Goal: Task Accomplishment & Management: Use online tool/utility

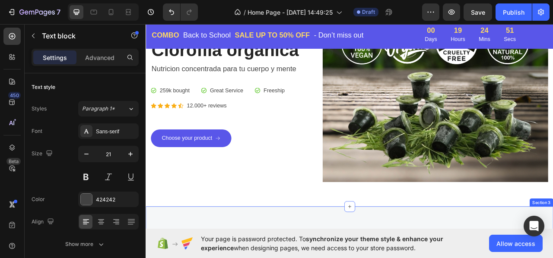
scroll to position [43, 0]
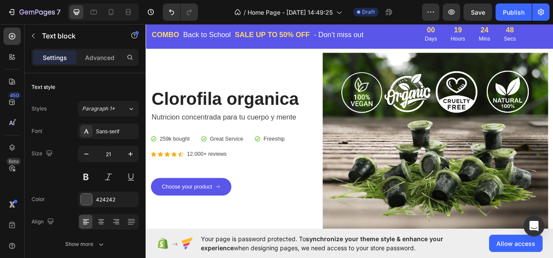
click at [336, 142] on p "Nutricion concentrada para tu cuerpo y mente" at bounding box center [254, 143] width 203 height 14
click at [241, 169] on p "Great Service" at bounding box center [248, 171] width 42 height 10
click at [234, 167] on p "Great Service" at bounding box center [248, 171] width 42 height 10
click at [311, 168] on p "Freeship" at bounding box center [308, 171] width 27 height 10
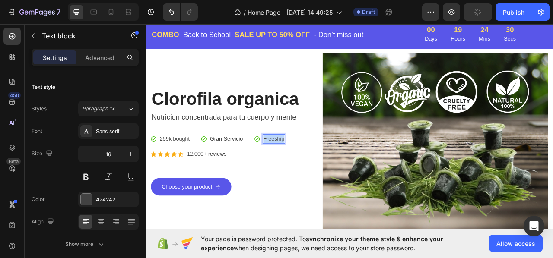
click at [311, 168] on p "Freeship" at bounding box center [308, 171] width 27 height 10
click at [238, 186] on p "12.000+ reviews" at bounding box center [223, 190] width 51 height 10
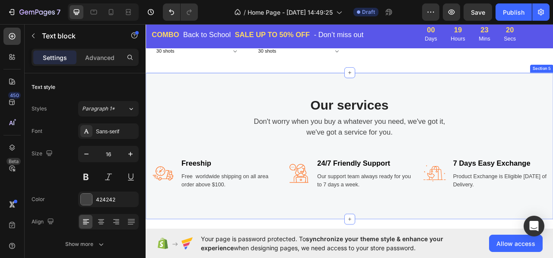
scroll to position [734, 0]
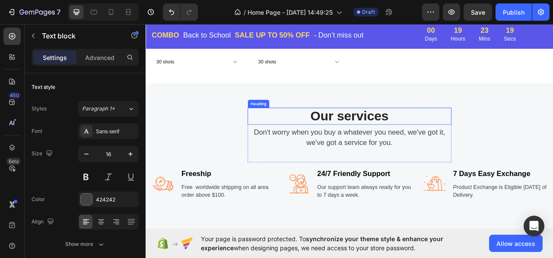
click at [402, 135] on p "Our services" at bounding box center [404, 142] width 257 height 20
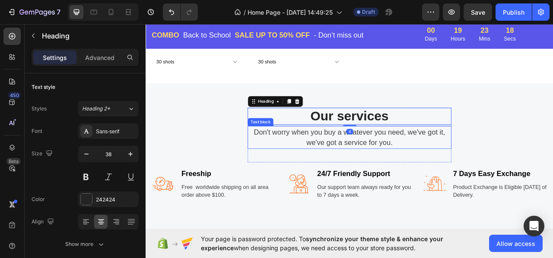
click at [389, 171] on p "Don't worry when you buy a whatever you need, we've got it, we've got a service…" at bounding box center [404, 168] width 257 height 27
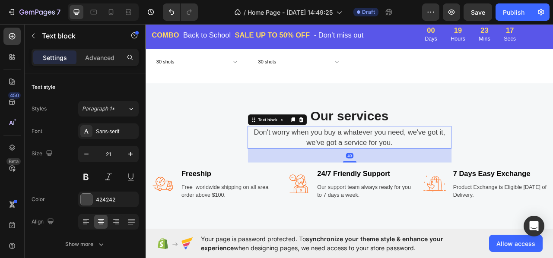
click at [396, 167] on p "Don't worry when you buy a whatever you need, we've got it, we've got a service…" at bounding box center [404, 168] width 257 height 27
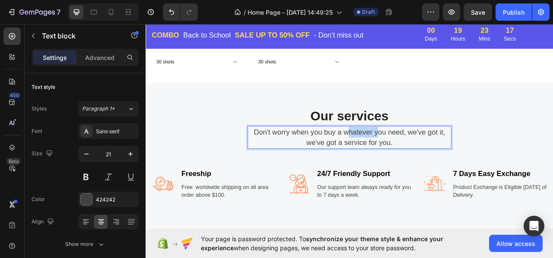
click at [396, 167] on p "Don't worry when you buy a whatever you need, we've got it, we've got a service…" at bounding box center [404, 168] width 257 height 27
click at [395, 167] on p "Don't worry when you buy a whatever you need, we've got it, we've got a service…" at bounding box center [404, 168] width 257 height 27
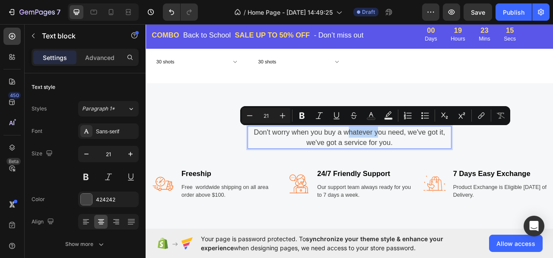
copy p "Don't worry when you buy a whatever you need, we've got it, we've got a service…"
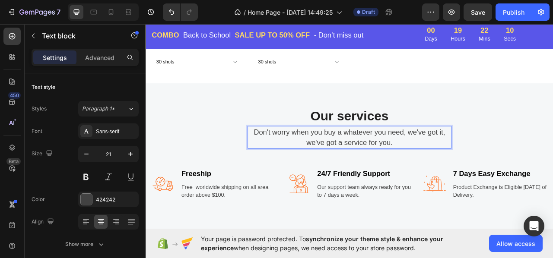
click at [428, 158] on p "Don't worry when you buy a whatever you need, we've got it, we've got a service…" at bounding box center [404, 168] width 257 height 27
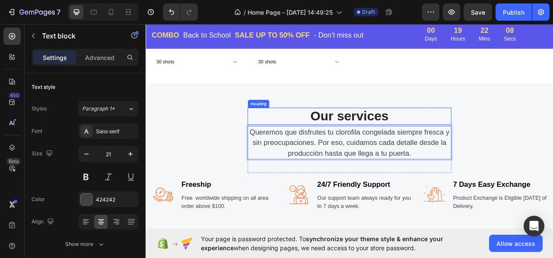
click at [400, 136] on p "Our services" at bounding box center [404, 142] width 257 height 20
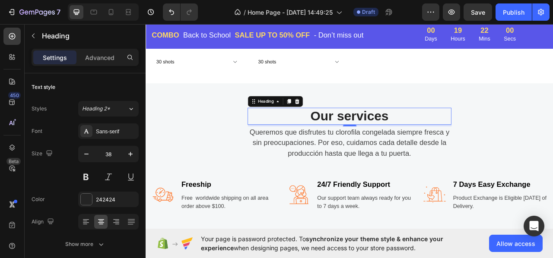
click at [390, 136] on p "Our services" at bounding box center [404, 142] width 257 height 20
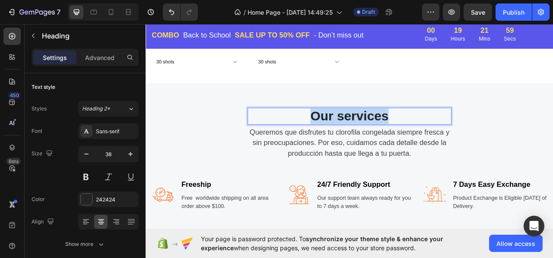
click at [390, 136] on p "Our services" at bounding box center [404, 142] width 257 height 20
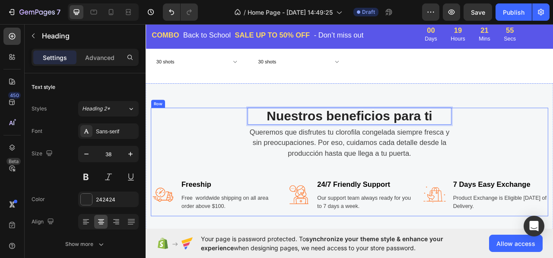
click at [552, 170] on div "Nuestros beneficios para ti Heading 4 Queremos que disfrutes tu clorofila conge…" at bounding box center [404, 200] width 505 height 138
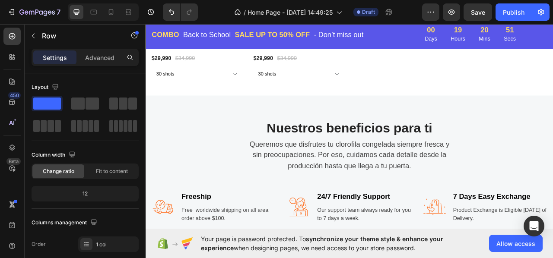
scroll to position [820, 0]
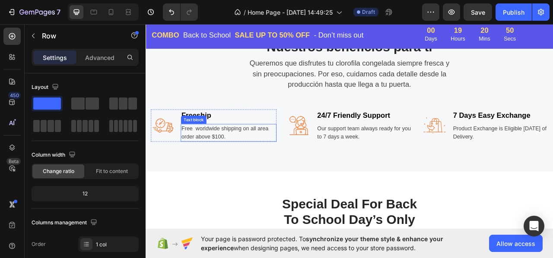
click at [224, 164] on p "Free worldwide shipping on all area order above $100." at bounding box center [251, 163] width 120 height 21
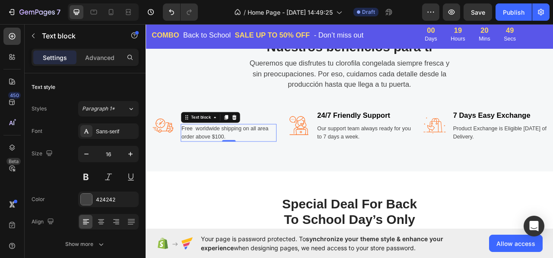
click at [233, 158] on p "Free worldwide shipping on all area order above $100." at bounding box center [251, 163] width 120 height 21
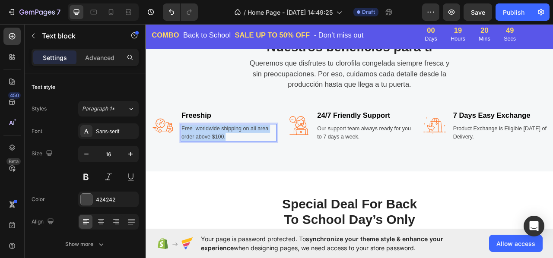
click at [233, 158] on p "Free worldwide shipping on all area order above $100." at bounding box center [251, 163] width 120 height 21
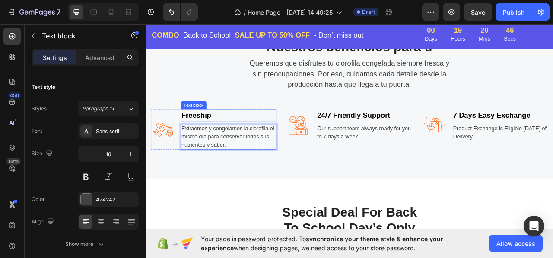
click at [217, 140] on p "Freeship" at bounding box center [251, 141] width 120 height 14
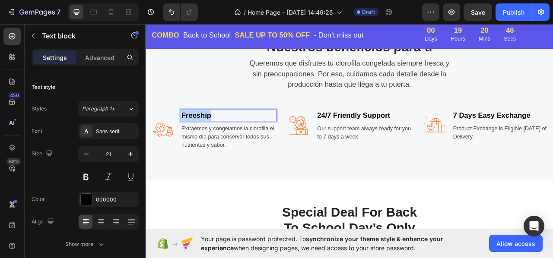
click at [217, 140] on p "Freeship" at bounding box center [251, 141] width 120 height 14
click at [167, 157] on img at bounding box center [167, 159] width 31 height 31
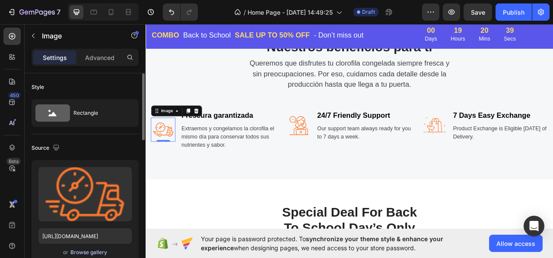
scroll to position [43, 0]
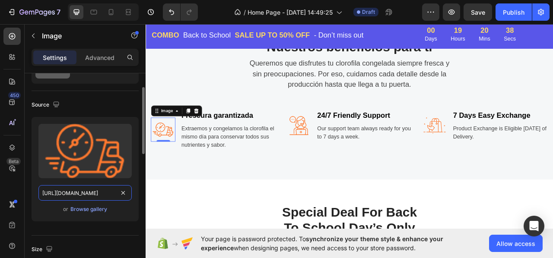
click at [93, 190] on input "[URL][DOMAIN_NAME]" at bounding box center [84, 193] width 93 height 16
click at [97, 210] on div "Browse gallery" at bounding box center [88, 209] width 37 height 8
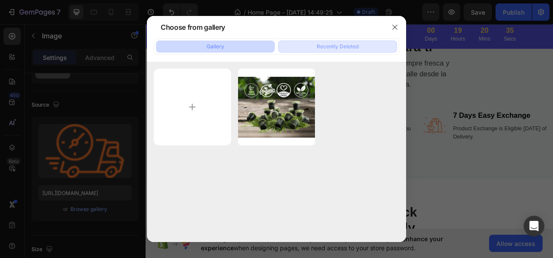
click at [363, 47] on button "Recently Deleted" at bounding box center [337, 47] width 119 height 12
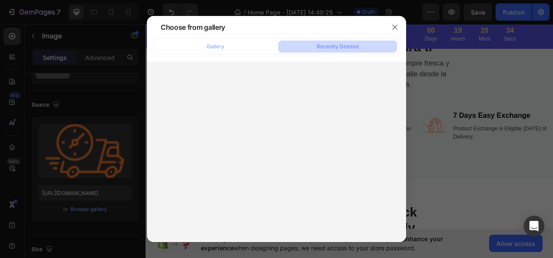
click at [247, 53] on div "Gallery Recently Deleted" at bounding box center [276, 46] width 245 height 16
click at [244, 45] on button "Gallery" at bounding box center [215, 47] width 119 height 12
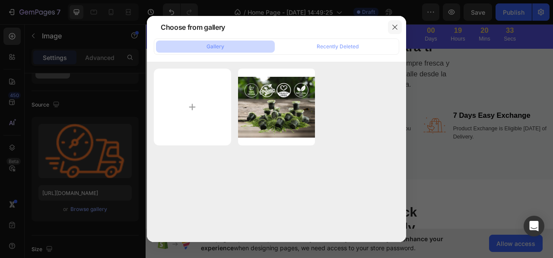
click at [396, 28] on icon "button" at bounding box center [394, 27] width 7 height 7
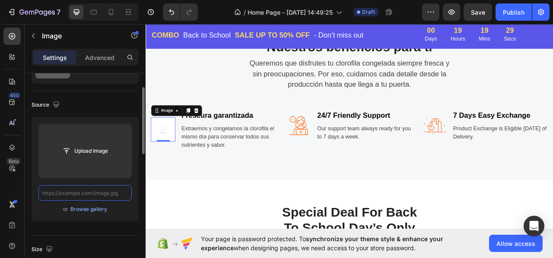
scroll to position [0, 0]
click at [91, 210] on div "Browse gallery" at bounding box center [88, 209] width 37 height 8
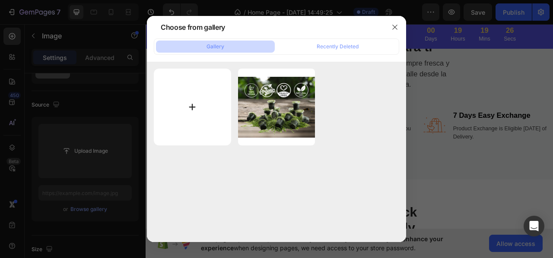
click at [166, 107] on input "file" at bounding box center [192, 107] width 77 height 77
type input "C:\fakepath\marca-comprobacion-corazon-verde-combinada_78370-7363.avif"
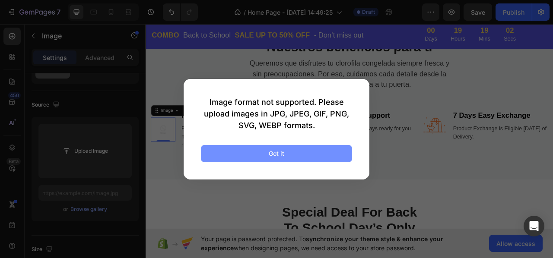
click at [266, 152] on button "Got it" at bounding box center [276, 153] width 151 height 17
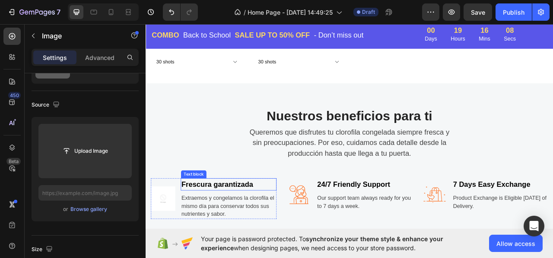
scroll to position [820, 0]
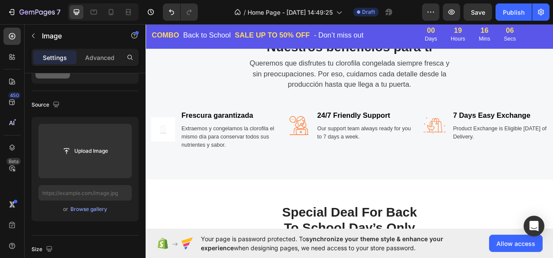
click at [170, 155] on img at bounding box center [167, 158] width 31 height 31
click at [237, 166] on p "Extraemos y congelamos la clorofila el mismo día para conservar todos sus nutri…" at bounding box center [251, 168] width 120 height 31
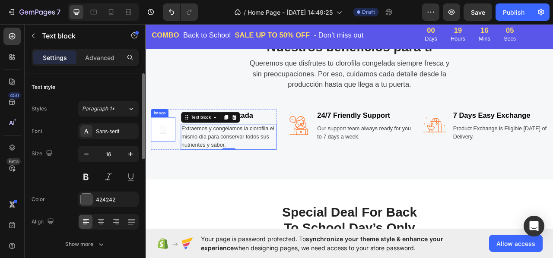
click at [162, 164] on img at bounding box center [167, 158] width 31 height 31
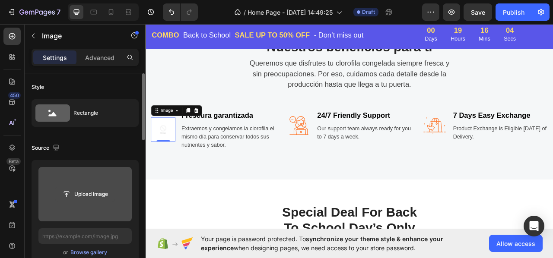
click at [88, 195] on input "file" at bounding box center [85, 194] width 60 height 15
type input "C:\fakepath\marca-comprobacion-corazon-verde-combinada_78370-7363.avif"
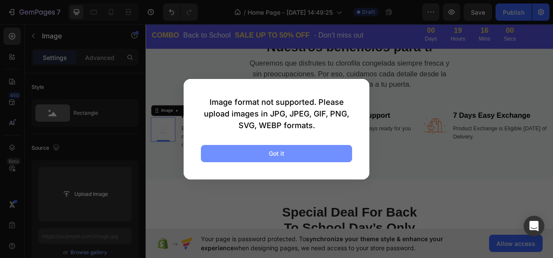
click at [283, 151] on div "Got it" at bounding box center [277, 153] width 16 height 9
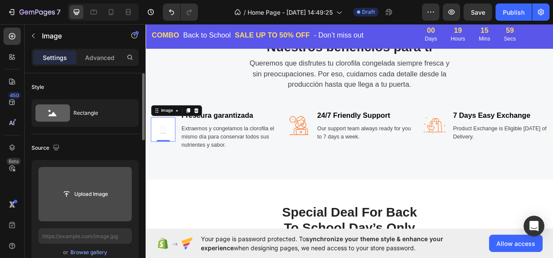
click at [116, 182] on input "file" at bounding box center [84, 194] width 93 height 54
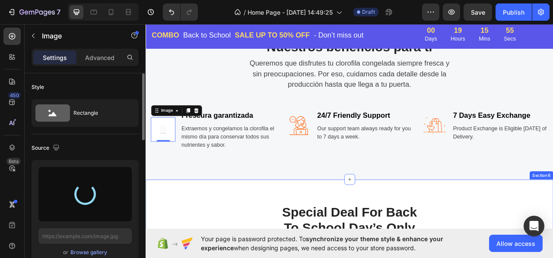
type input "[URL][DOMAIN_NAME]"
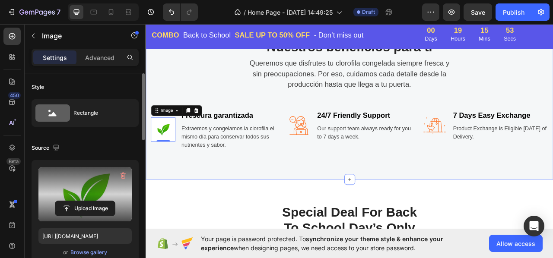
click at [267, 201] on div "Nuestros beneficios para ti Heading Queremos que disfrutes tu clorofila congela…" at bounding box center [404, 118] width 518 height 211
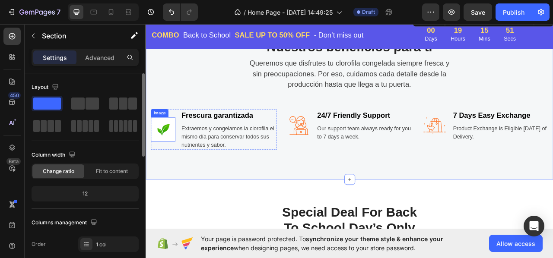
click at [170, 159] on img at bounding box center [167, 158] width 31 height 31
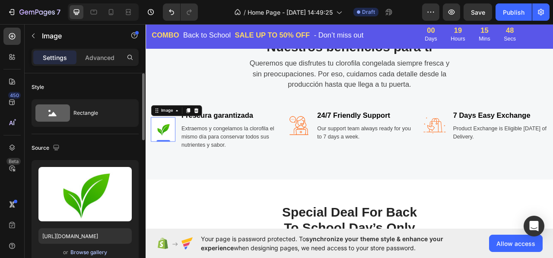
click at [91, 250] on div "Browse gallery" at bounding box center [88, 253] width 37 height 8
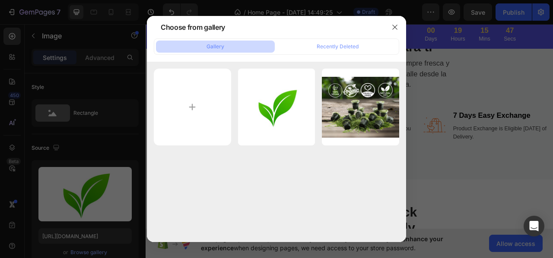
click at [190, 107] on input "file" at bounding box center [192, 107] width 77 height 77
type input "C:\fakepath\94191226_549578419026925_7809152539452032975_n.jpg"
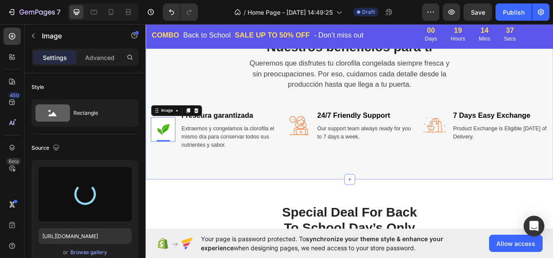
type input "[URL][DOMAIN_NAME]"
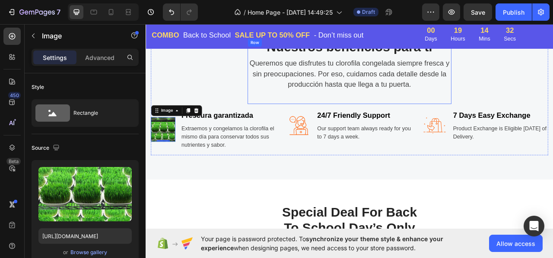
click at [287, 111] on div "Nuestros beneficios para ti Heading Queremos que disfrutes tu clorofila congela…" at bounding box center [404, 85] width 259 height 83
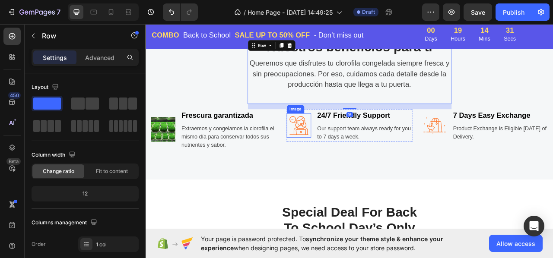
click at [347, 154] on img at bounding box center [340, 154] width 31 height 31
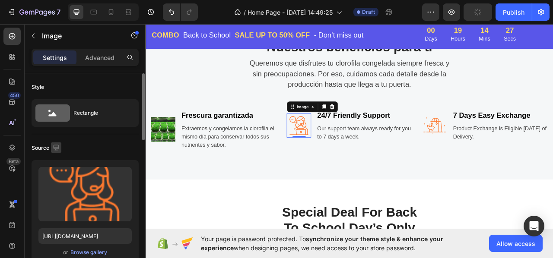
click at [59, 148] on icon "button" at bounding box center [56, 147] width 9 height 9
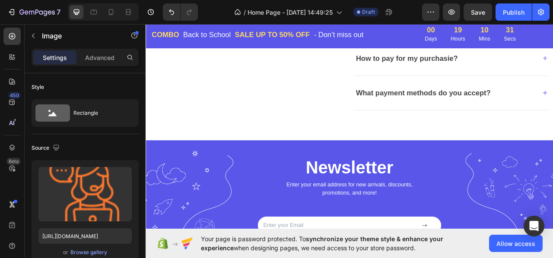
scroll to position [1931, 0]
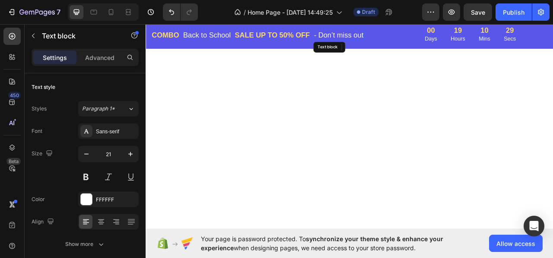
click at [372, 38] on p "- Don’t miss out" at bounding box center [390, 39] width 63 height 14
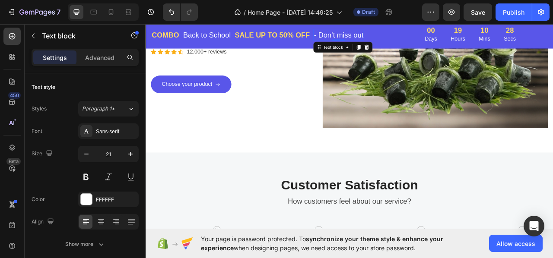
click at [376, 36] on p "- Don’t miss out" at bounding box center [390, 39] width 63 height 14
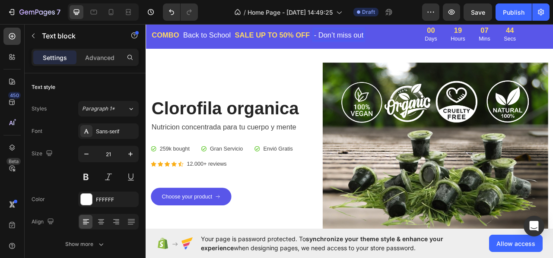
scroll to position [0, 0]
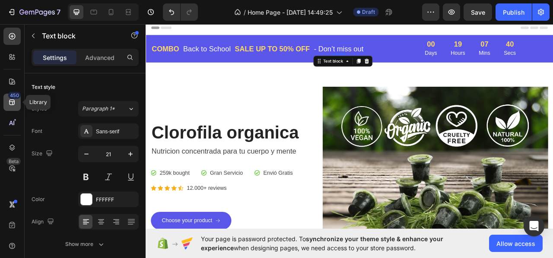
click at [17, 101] on div "450" at bounding box center [11, 102] width 17 height 17
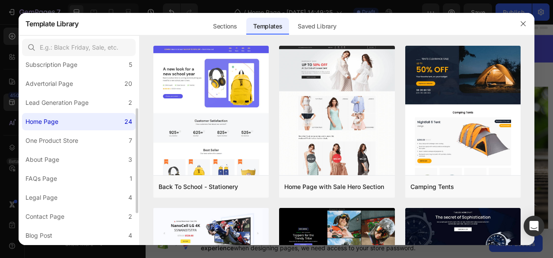
scroll to position [142, 0]
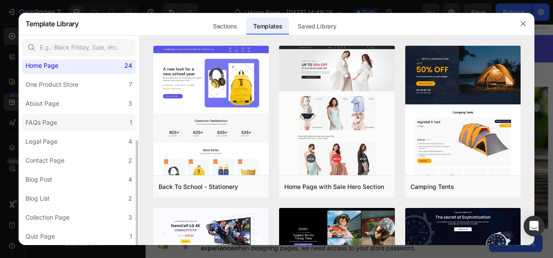
click at [64, 123] on label "FAQs Page 1" at bounding box center [79, 122] width 114 height 17
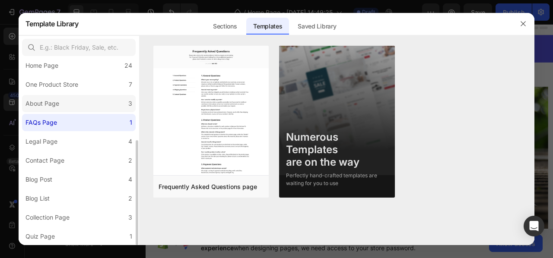
click at [59, 110] on label "About Page 3" at bounding box center [79, 103] width 114 height 17
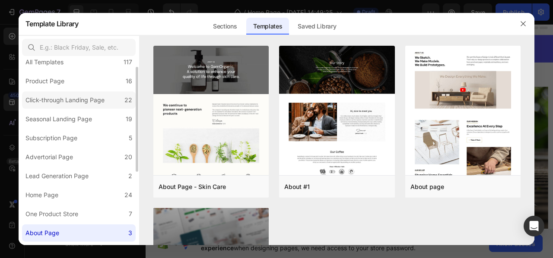
scroll to position [0, 0]
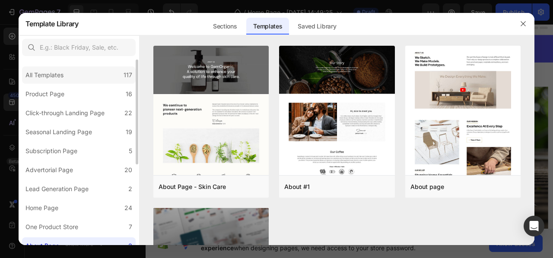
click at [47, 70] on div "All Templates 117" at bounding box center [79, 74] width 114 height 17
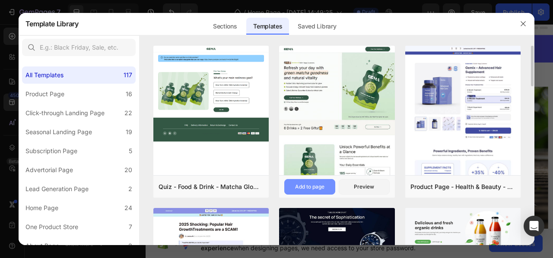
click at [303, 187] on div "Add to page" at bounding box center [309, 187] width 29 height 8
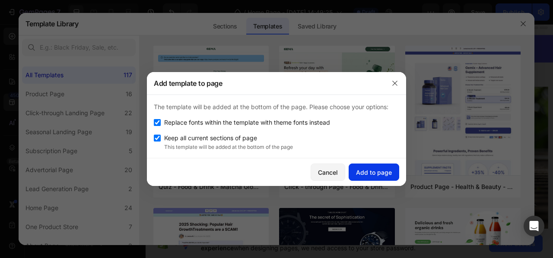
click at [372, 172] on div "Add to page" at bounding box center [374, 172] width 36 height 9
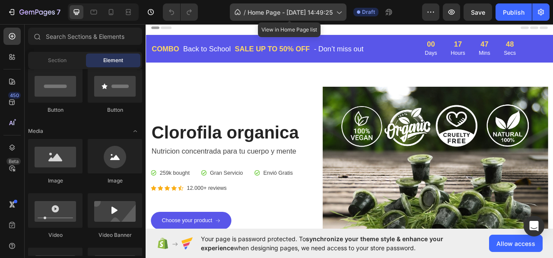
click at [334, 7] on div "/ Home Page - Aug 27, 14:49:25" at bounding box center [288, 11] width 117 height 17
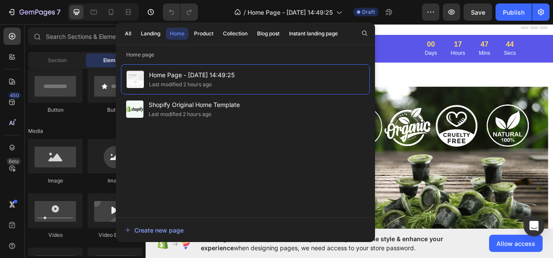
click at [0, 107] on div "450 Beta" at bounding box center [12, 141] width 25 height 234
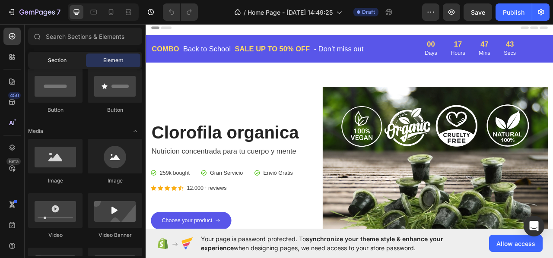
click at [43, 59] on div "Section" at bounding box center [57, 61] width 54 height 14
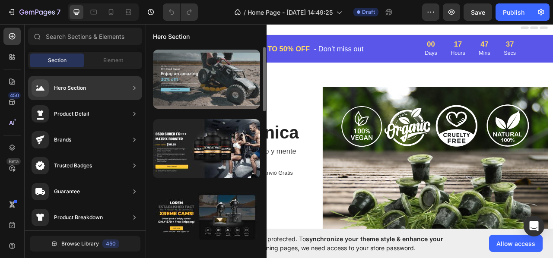
click at [189, 86] on div at bounding box center [206, 79] width 107 height 59
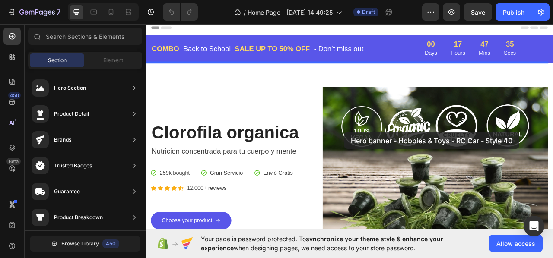
drag, startPoint x: 335, startPoint y: 107, endPoint x: 323, endPoint y: 157, distance: 51.6
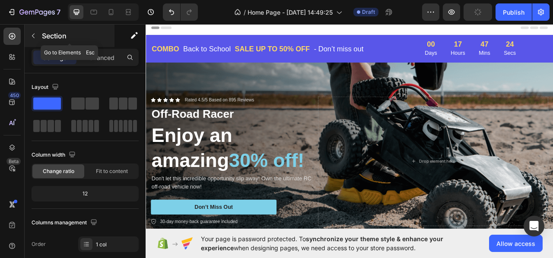
click at [34, 42] on button "button" at bounding box center [33, 36] width 14 height 14
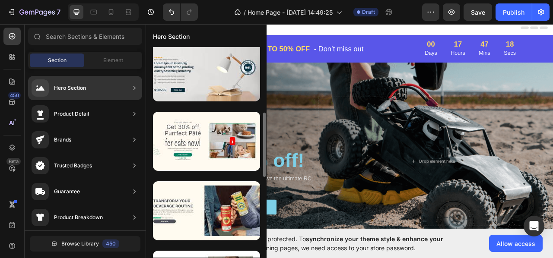
scroll to position [302, 0]
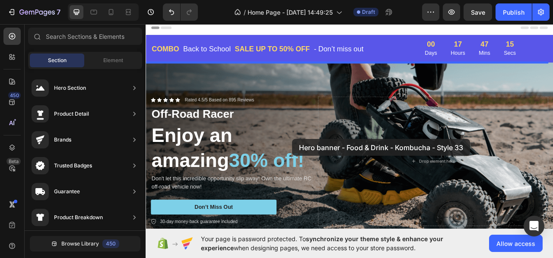
drag, startPoint x: 339, startPoint y: 152, endPoint x: 332, endPoint y: 171, distance: 20.5
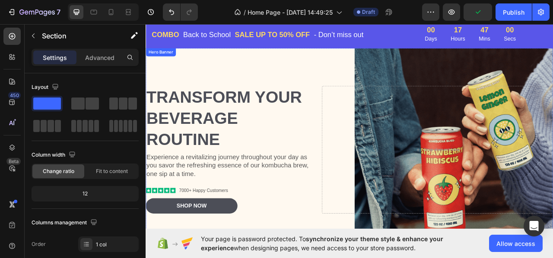
scroll to position [0, 0]
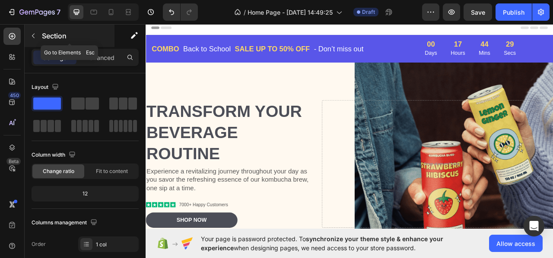
click at [28, 38] on button "button" at bounding box center [33, 36] width 14 height 14
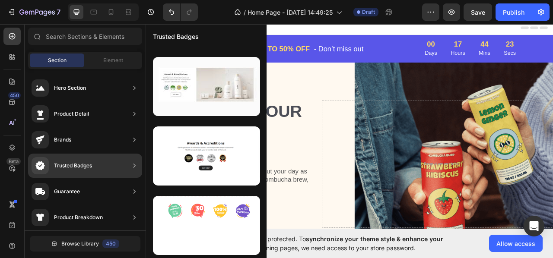
scroll to position [43, 0]
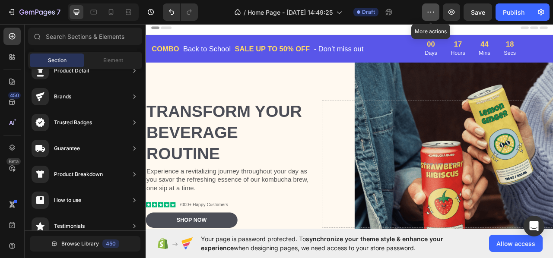
click at [433, 14] on icon "button" at bounding box center [430, 12] width 9 height 9
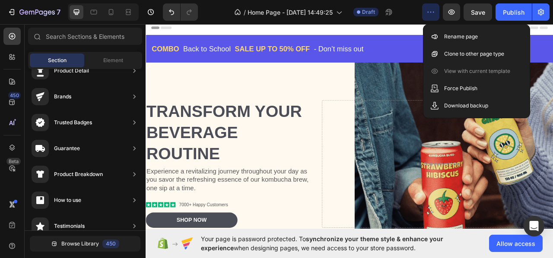
click at [433, 13] on icon "button" at bounding box center [430, 12] width 9 height 9
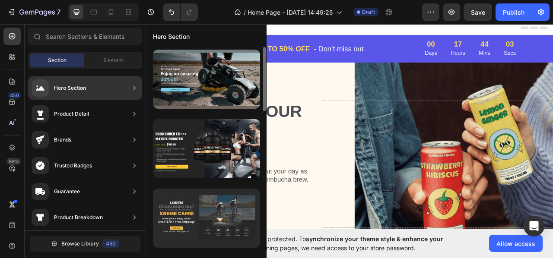
scroll to position [86, 0]
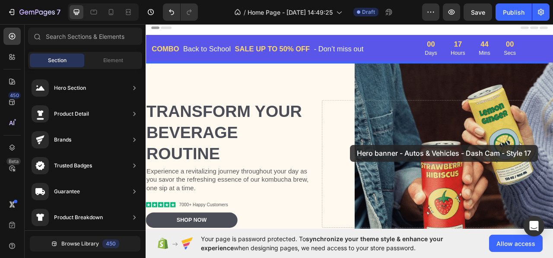
drag, startPoint x: 370, startPoint y: 158, endPoint x: 405, endPoint y: 178, distance: 40.6
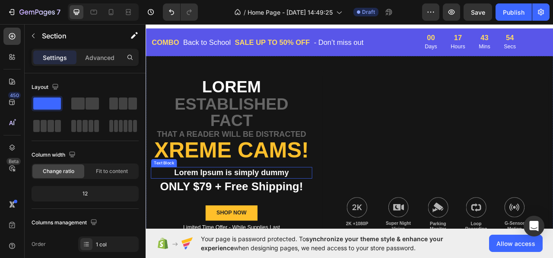
scroll to position [0, 0]
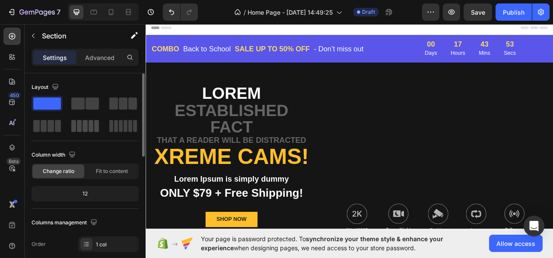
click at [83, 126] on span at bounding box center [84, 126] width 5 height 12
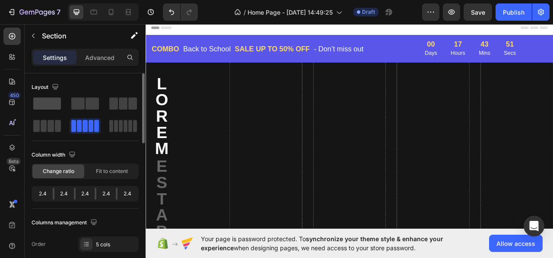
click at [39, 104] on span at bounding box center [47, 104] width 28 height 12
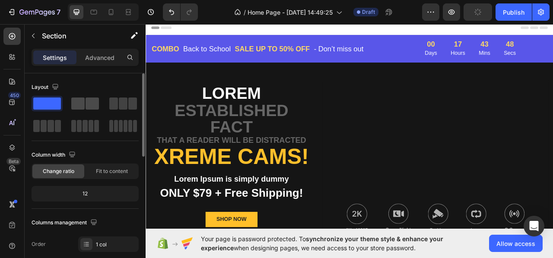
click at [92, 103] on span at bounding box center [91, 104] width 13 height 12
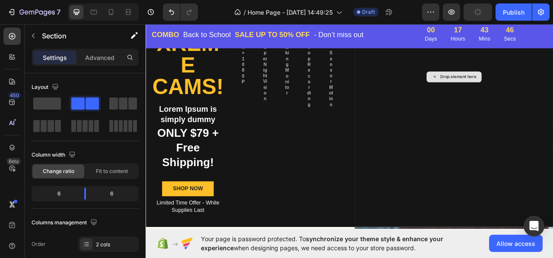
scroll to position [86, 0]
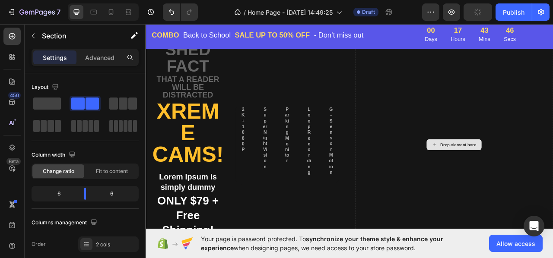
click at [540, 179] on div "Drop element here" at bounding box center [543, 178] width 46 height 7
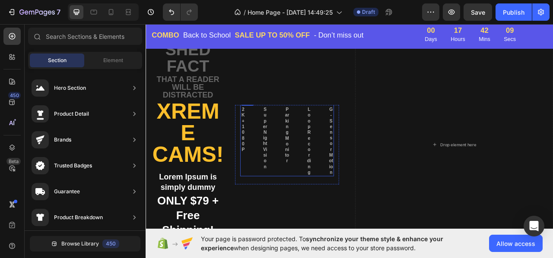
scroll to position [0, 0]
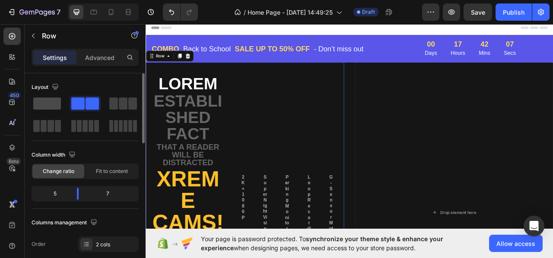
click at [47, 100] on span at bounding box center [47, 104] width 28 height 12
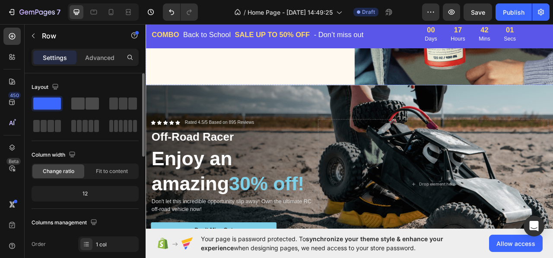
scroll to position [432, 0]
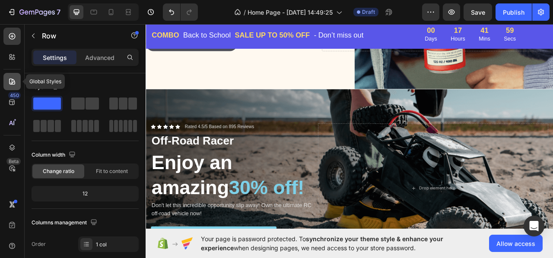
click at [14, 81] on icon at bounding box center [12, 82] width 6 height 6
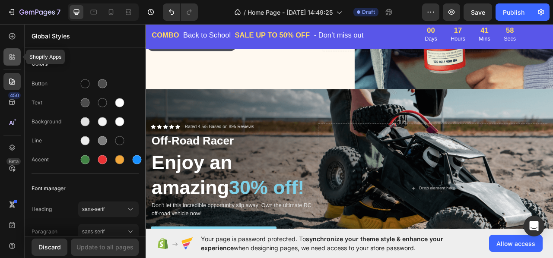
click at [6, 59] on div at bounding box center [11, 56] width 17 height 17
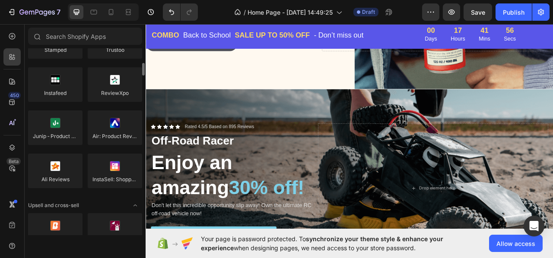
scroll to position [0, 0]
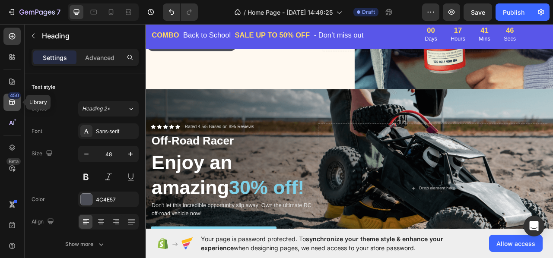
click at [15, 104] on icon at bounding box center [12, 102] width 9 height 9
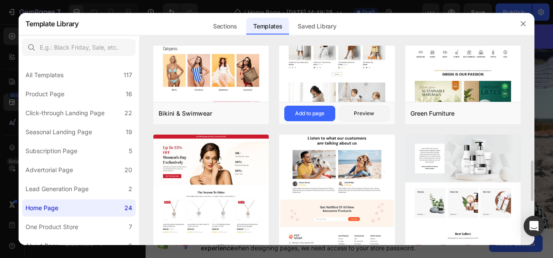
scroll to position [734, 0]
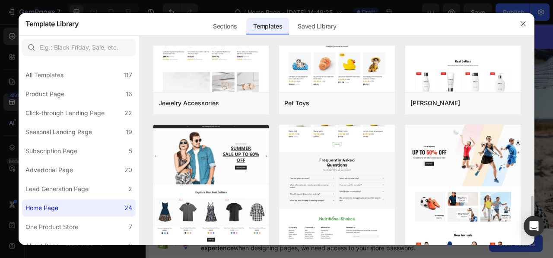
click at [346, 152] on img at bounding box center [337, 20] width 116 height 470
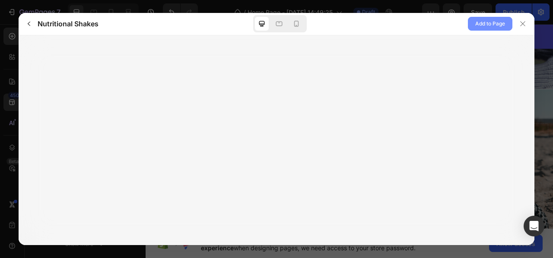
click at [480, 21] on span "Add to Page" at bounding box center [490, 24] width 30 height 10
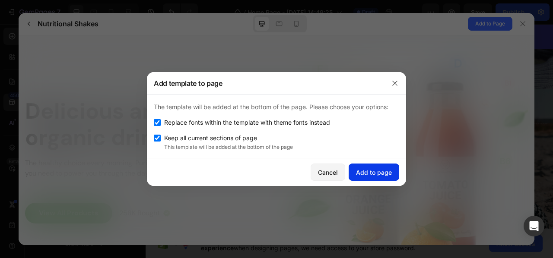
scroll to position [0, 0]
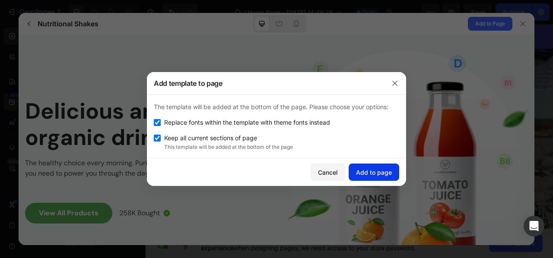
click at [377, 169] on div "Add to page" at bounding box center [374, 172] width 36 height 9
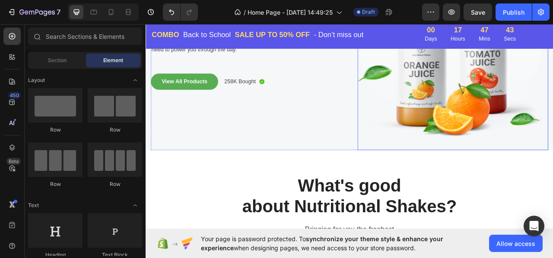
scroll to position [3140, 0]
